Goal: Use online tool/utility: Utilize a website feature to perform a specific function

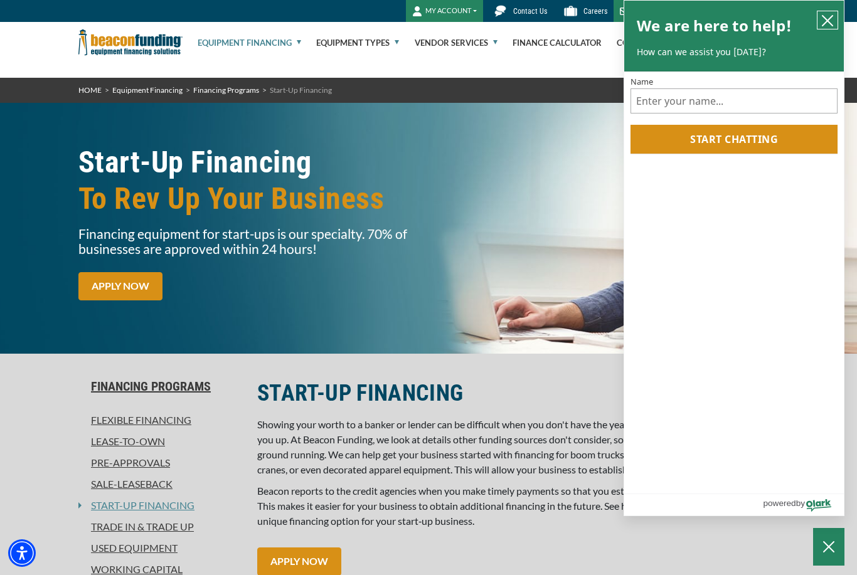
click at [826, 19] on icon "close chatbox" at bounding box center [827, 20] width 13 height 13
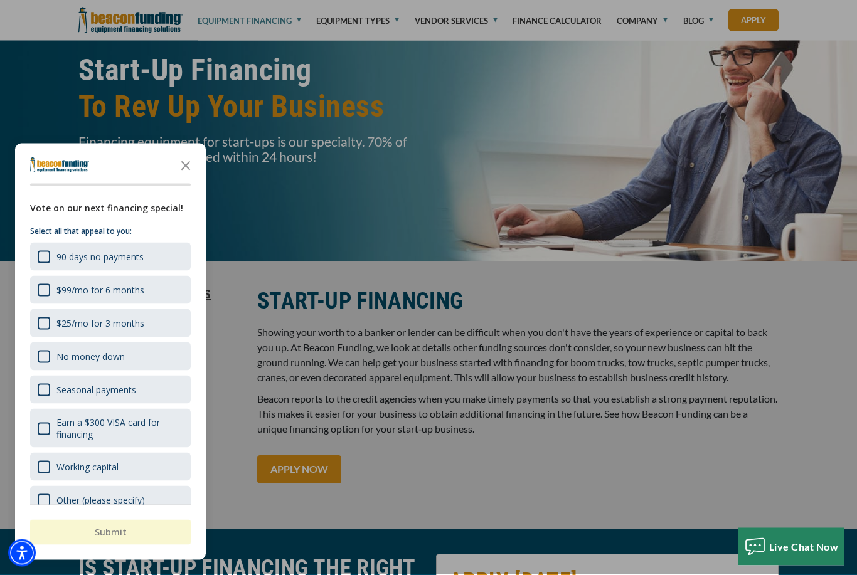
scroll to position [92, 0]
click at [179, 177] on icon "Close the survey" at bounding box center [185, 164] width 25 height 25
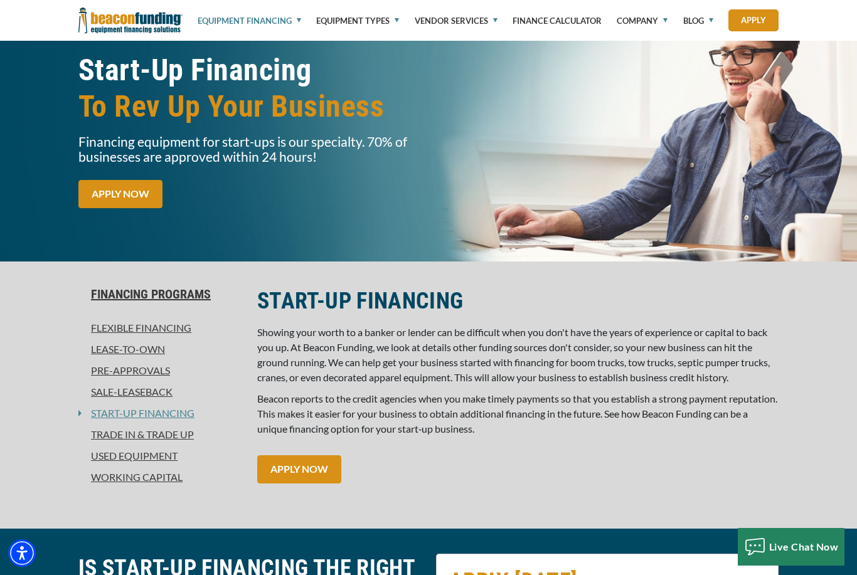
click at [117, 458] on link "Used Equipment" at bounding box center [160, 455] width 164 height 15
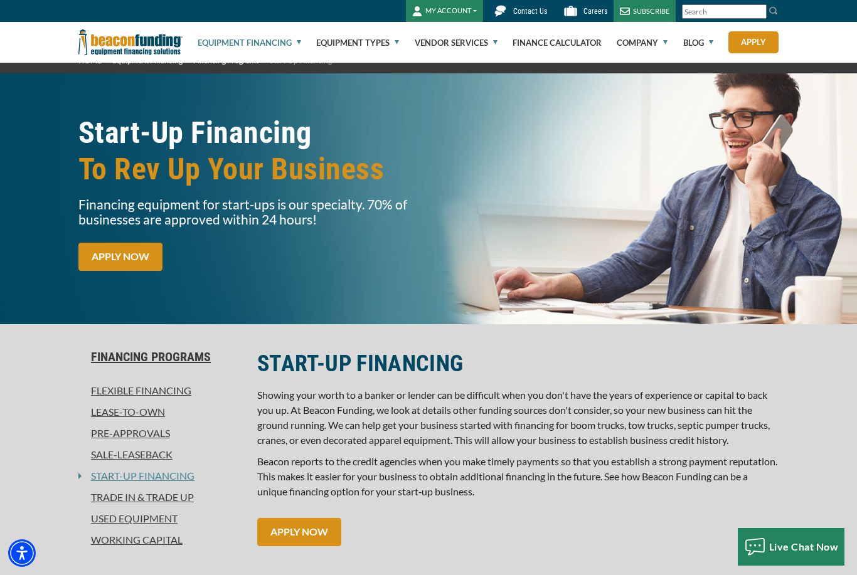
scroll to position [0, 0]
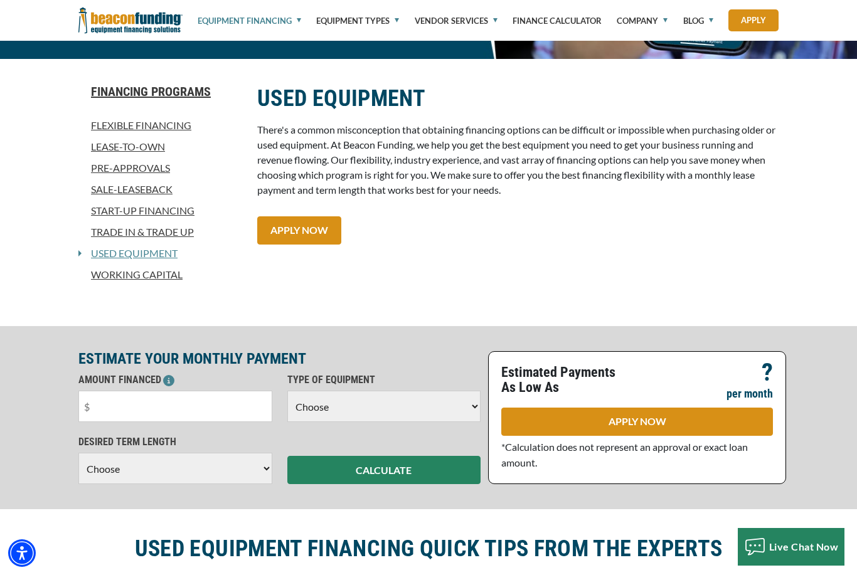
scroll to position [283, 0]
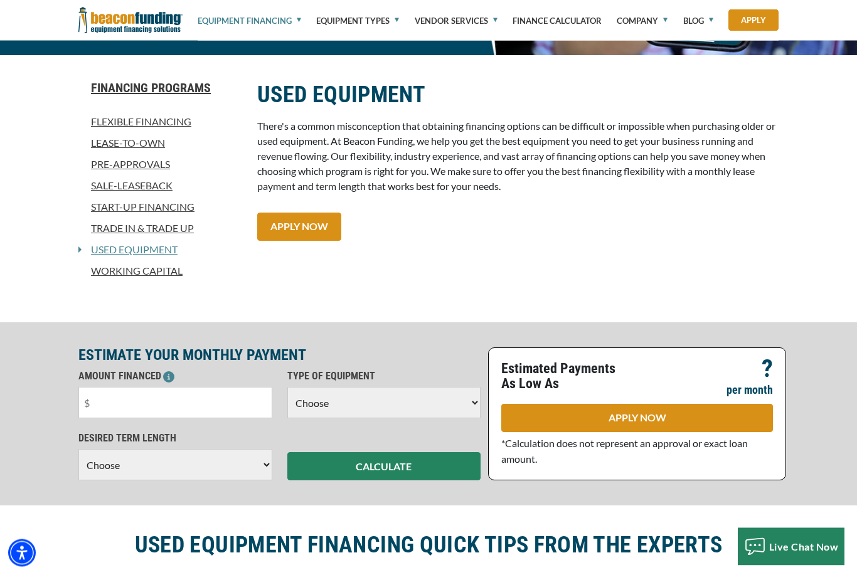
click at [472, 406] on select "Choose Backhoe Boom/Bucket Truck Chipper Commercial Mower Crane DTG/DTF Printin…" at bounding box center [384, 402] width 194 height 31
select select "25"
click at [123, 415] on input "text" at bounding box center [175, 402] width 194 height 31
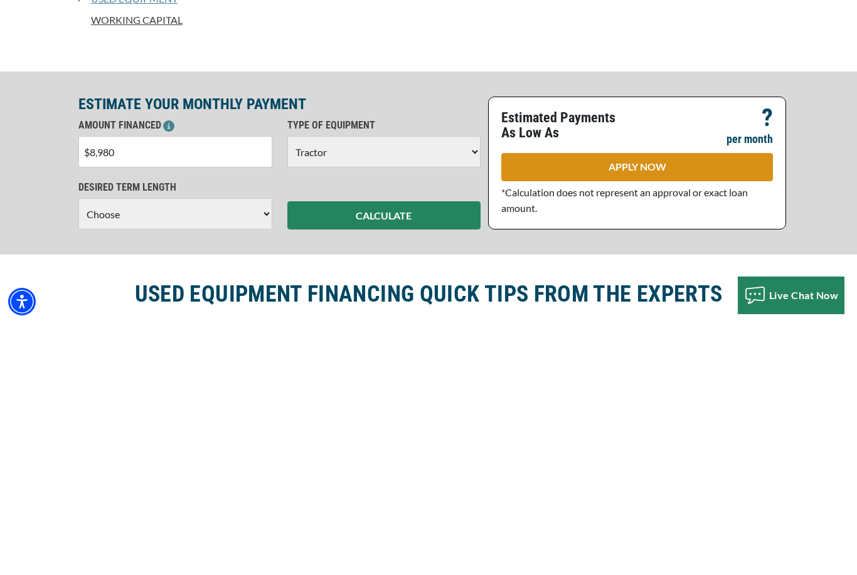
type input "$89,800"
click at [256, 450] on select "Choose 36 Months 48 Months 60 Months" at bounding box center [175, 465] width 194 height 31
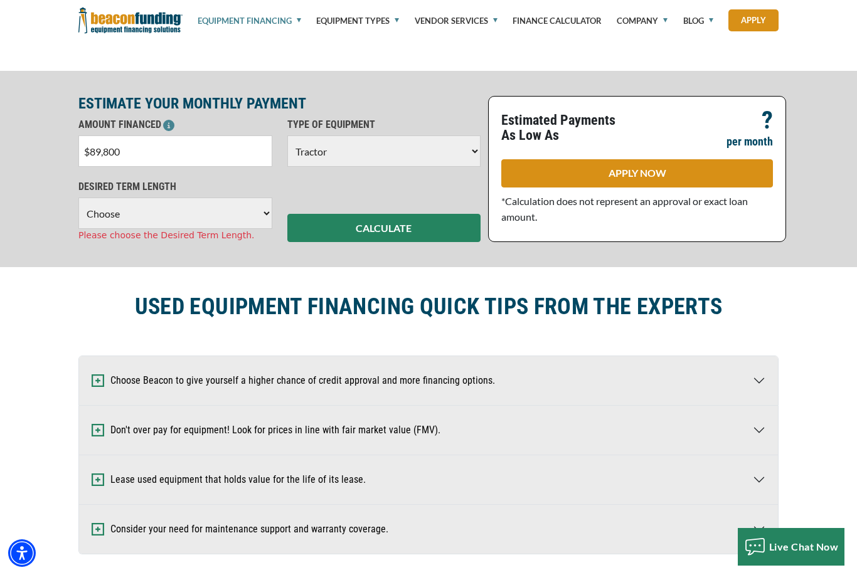
select select "48"
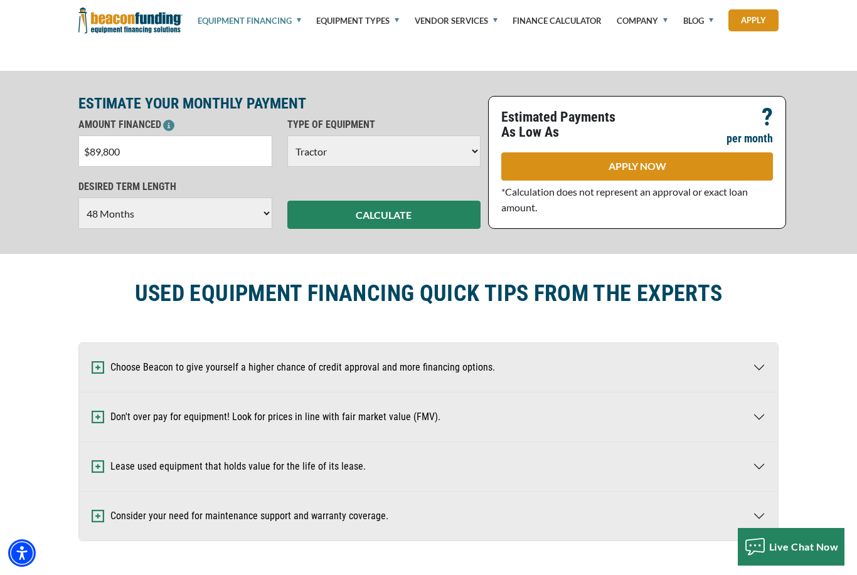
click at [414, 219] on button "CALCULATE" at bounding box center [384, 215] width 194 height 28
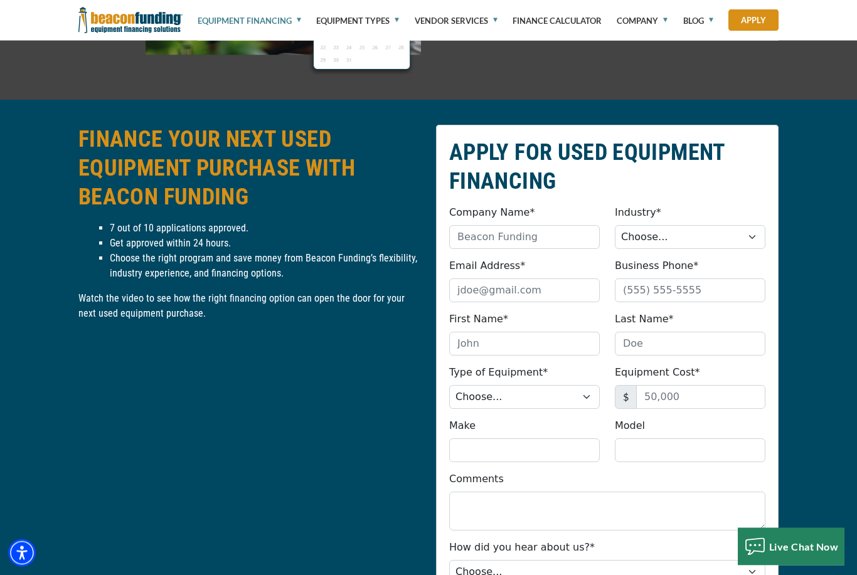
scroll to position [1316, 0]
click at [752, 231] on select "Choose... Towing Landscape/Hardscape Decorated Apparel Septic Light Constructio…" at bounding box center [689, 237] width 150 height 24
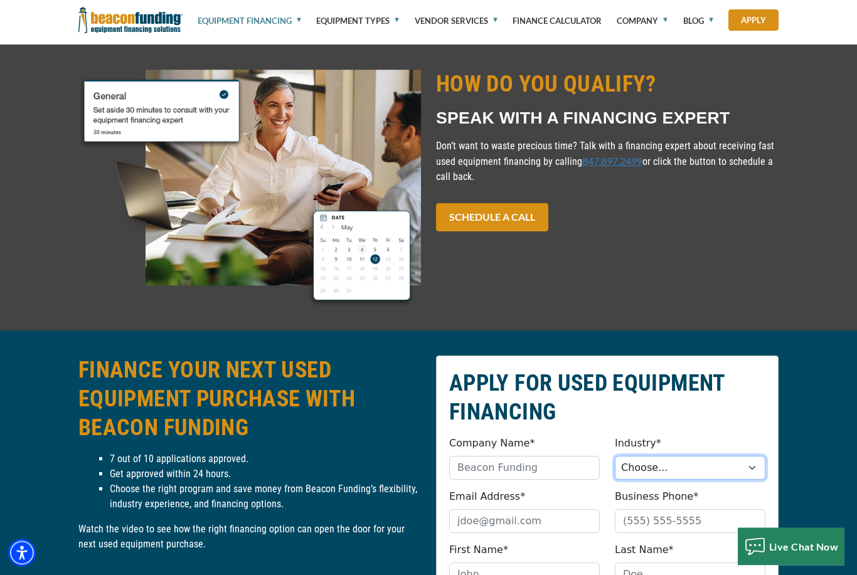
scroll to position [1077, 0]
